Goal: Transaction & Acquisition: Purchase product/service

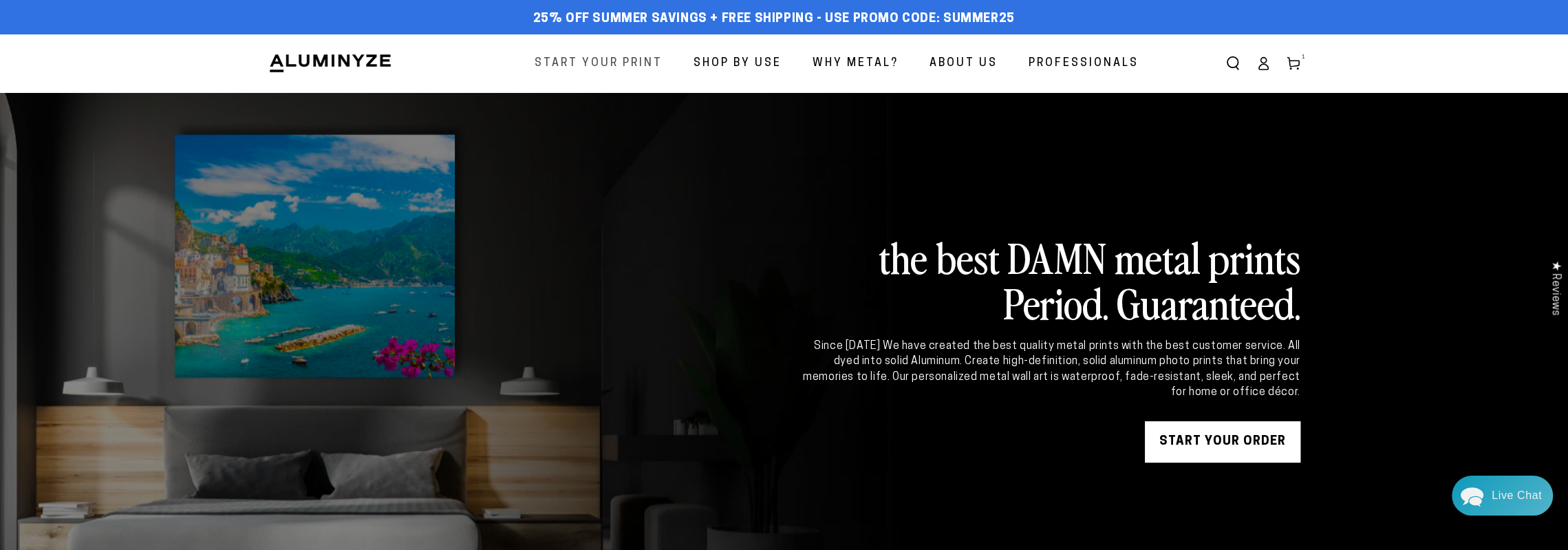
click at [590, 60] on span "Start Your Print" at bounding box center [598, 63] width 128 height 20
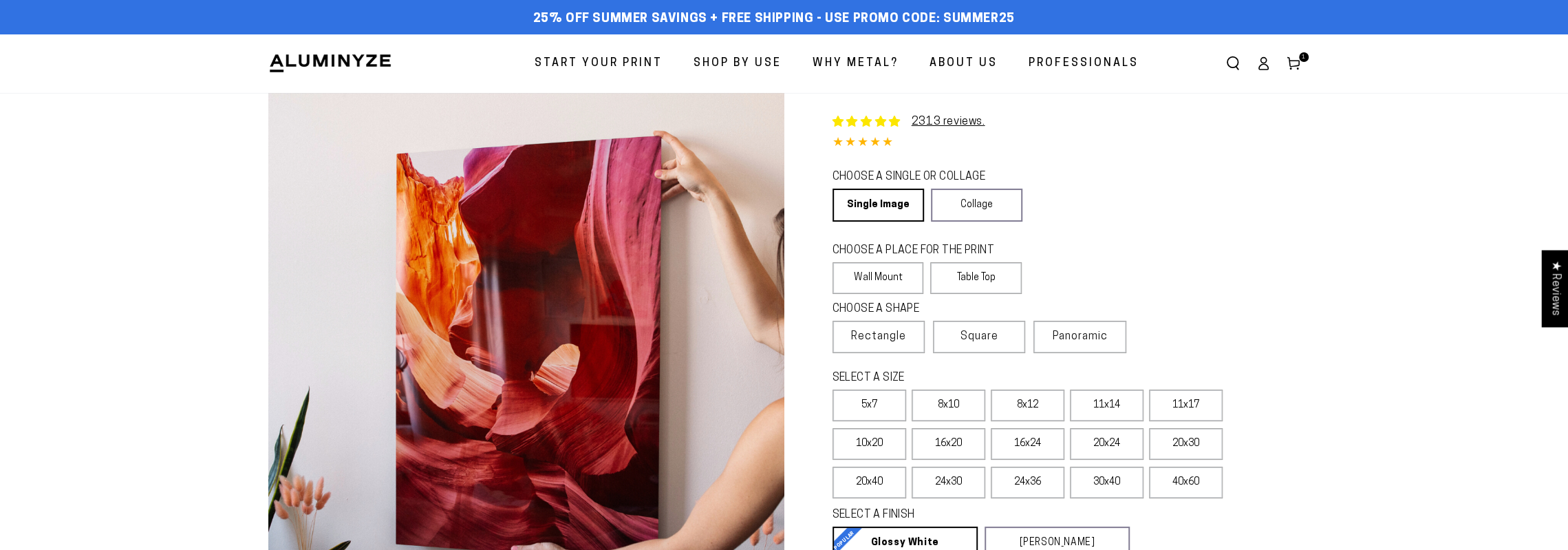
select select "**********"
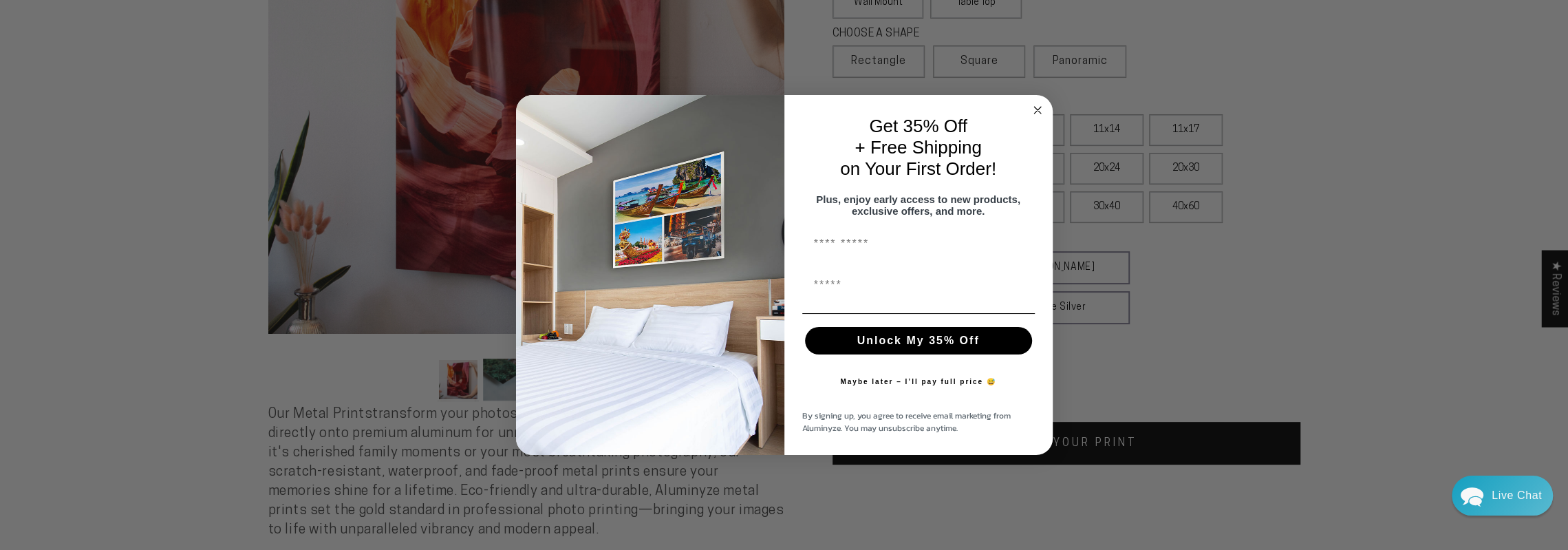
click at [1036, 107] on icon "Close dialog" at bounding box center [1038, 110] width 7 height 7
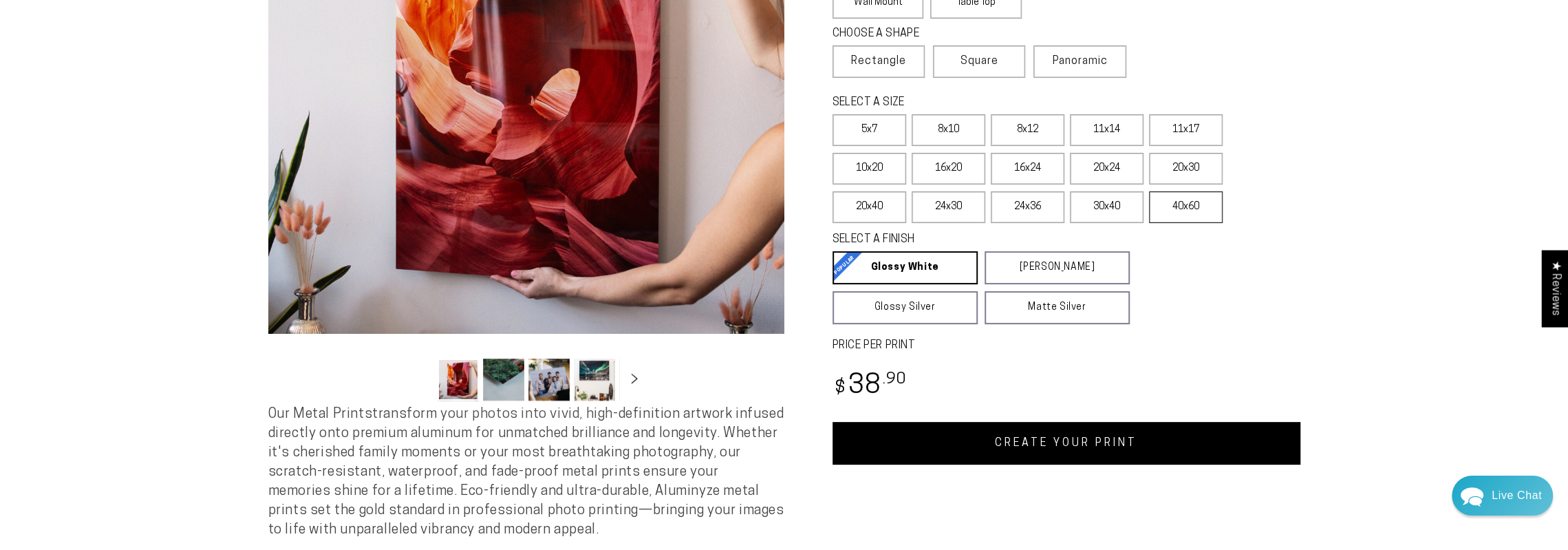
click at [1149, 223] on label "40x60" at bounding box center [1186, 207] width 73 height 32
